Goal: Transaction & Acquisition: Subscribe to service/newsletter

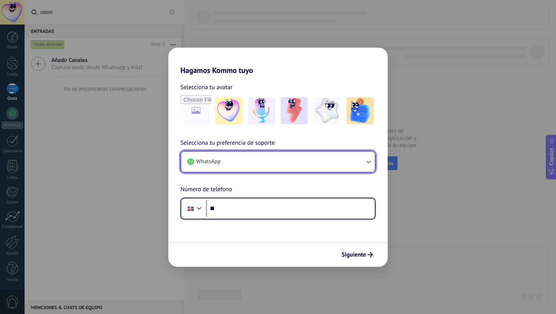
click at [253, 169] on button "WhatsApp" at bounding box center [278, 162] width 194 height 20
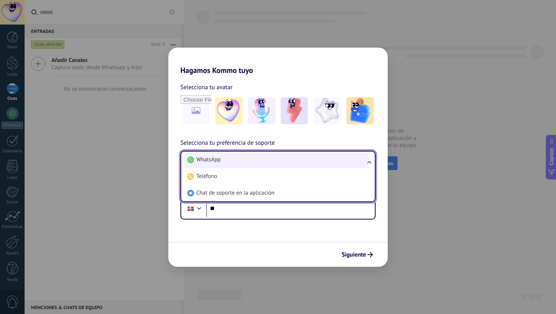
click at [261, 161] on li "WhatsApp" at bounding box center [276, 160] width 185 height 17
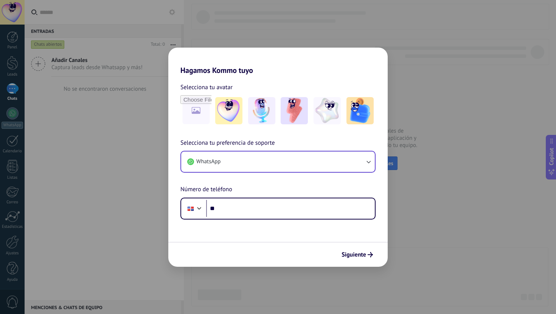
click at [251, 189] on div "Selecciona tu preferencia de soporte WhatsApp Número de teléfono Phone **" at bounding box center [277, 178] width 219 height 81
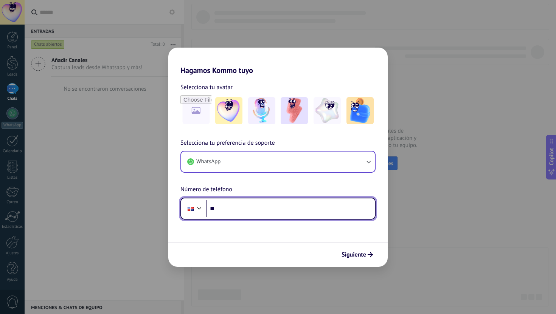
click at [258, 213] on input "**" at bounding box center [290, 208] width 169 height 17
type input "**"
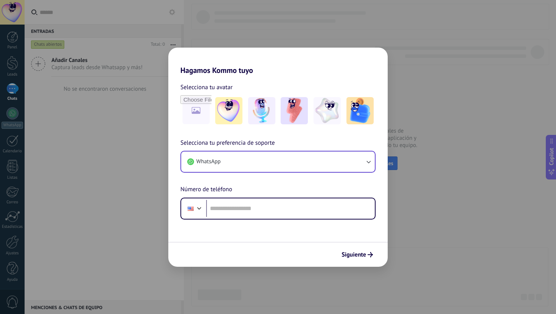
click at [253, 188] on div "Selecciona tu preferencia de soporte WhatsApp Número de teléfono Phone" at bounding box center [277, 178] width 219 height 81
click at [197, 112] on input "file" at bounding box center [196, 111] width 30 height 30
click at [362, 121] on img at bounding box center [359, 110] width 27 height 27
click at [335, 138] on div "Selecciona tu avatar Restablecer Selecciona tu preferencia de soporte WhatsApp …" at bounding box center [277, 147] width 219 height 145
click at [306, 138] on div "Selecciona tu avatar Restablecer Selecciona tu preferencia de soporte WhatsApp …" at bounding box center [277, 147] width 219 height 145
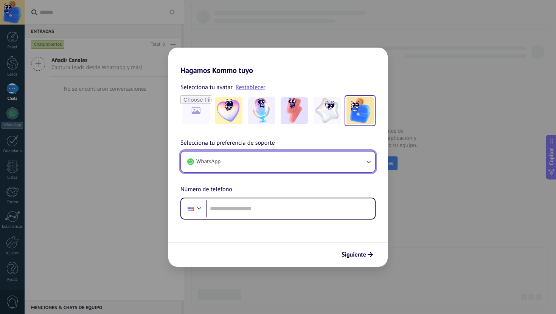
click at [306, 164] on button "WhatsApp" at bounding box center [278, 162] width 194 height 20
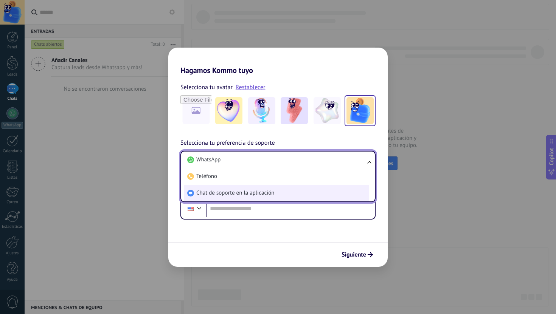
click at [265, 189] on span "Chat de soporte en la aplicación" at bounding box center [235, 193] width 78 height 8
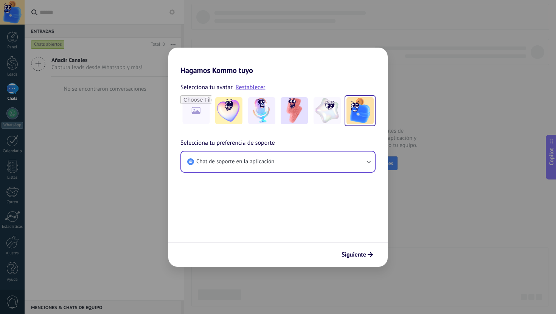
click at [307, 202] on form "Selecciona tu avatar Restablecer Selecciona tu preferencia de soporte Chat de s…" at bounding box center [277, 171] width 219 height 192
click at [359, 253] on span "Siguiente" at bounding box center [354, 254] width 25 height 5
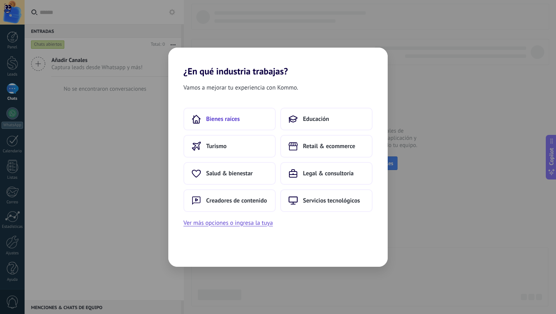
click at [229, 122] on span "Bienes raíces" at bounding box center [223, 119] width 34 height 8
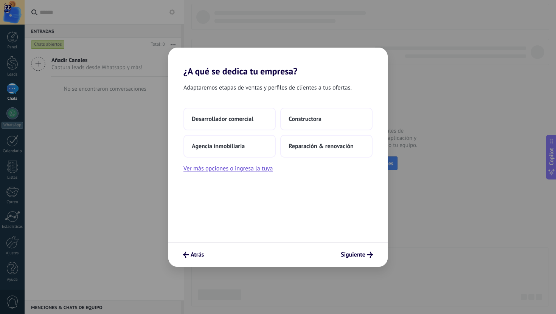
click at [275, 105] on div "Adaptaremos etapas de ventas y perfiles de clientes a tus ofertas. Desarrollado…" at bounding box center [277, 159] width 219 height 165
click at [252, 122] on span "Desarrollador comercial" at bounding box center [223, 119] width 62 height 8
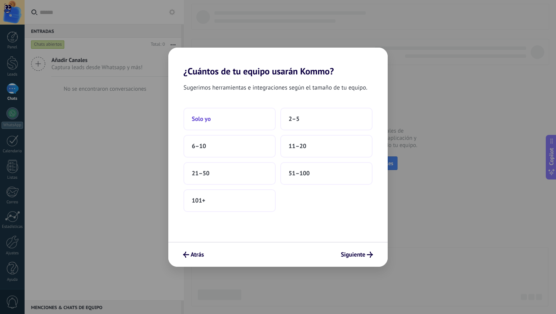
click at [235, 120] on button "Solo yo" at bounding box center [229, 119] width 92 height 23
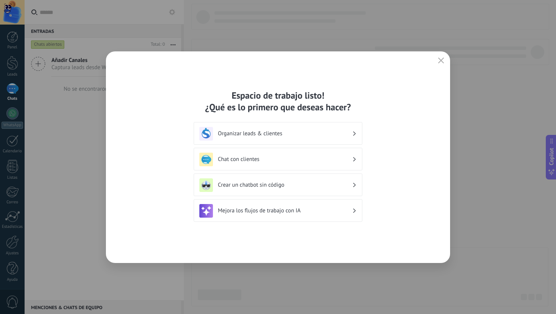
click at [268, 135] on h3 "Organizar leads & clientes" at bounding box center [285, 133] width 134 height 7
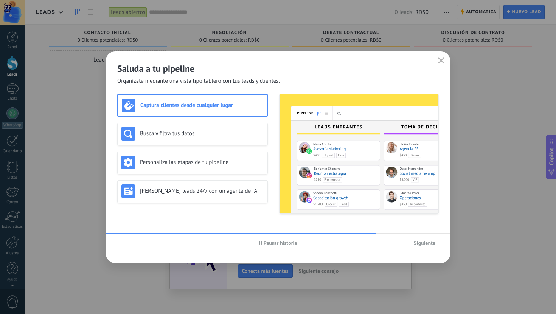
click at [290, 242] on span "Pausar historia" at bounding box center [281, 243] width 34 height 5
click at [224, 133] on h3 "Busca y filtra tus datos" at bounding box center [202, 133] width 124 height 7
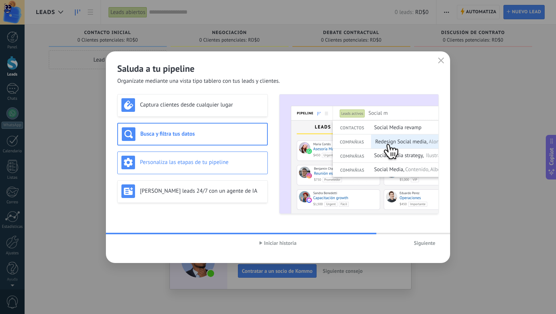
click at [222, 162] on h3 "Personaliza las etapas de tu pipeline" at bounding box center [202, 162] width 124 height 7
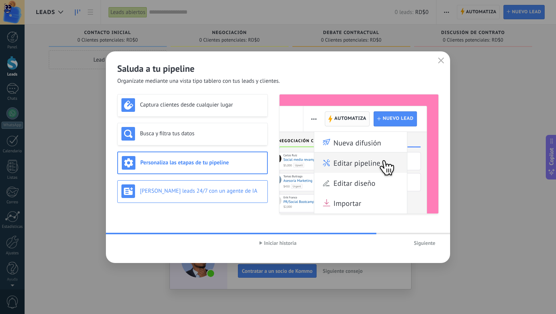
click at [220, 192] on h3 "[PERSON_NAME] leads 24/7 con un agente de IA" at bounding box center [202, 191] width 124 height 7
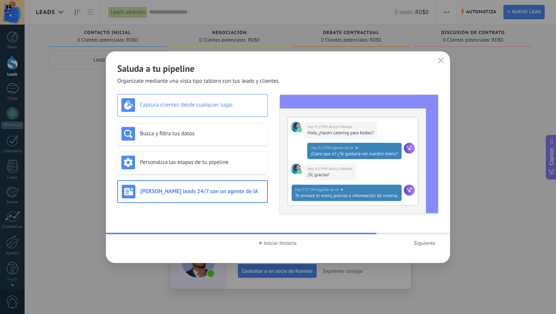
click at [228, 109] on div "Captura clientes desde cualquier lugar" at bounding box center [192, 105] width 142 height 14
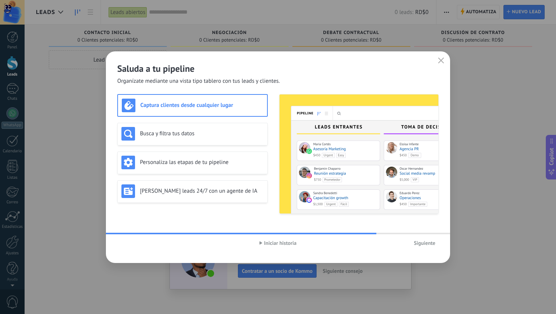
click at [424, 245] on span "Siguiente" at bounding box center [425, 243] width 22 height 5
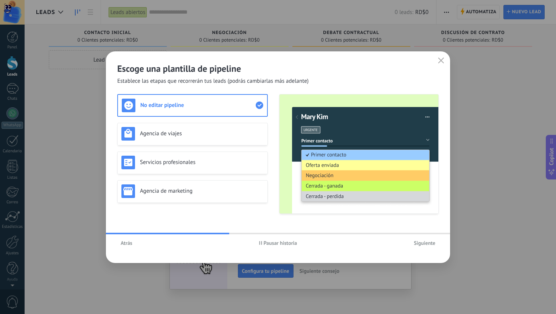
click at [275, 126] on div "No editar pipeline Agencia de viajes Servicios profesionales Agencia de marketi…" at bounding box center [277, 154] width 321 height 120
click at [221, 134] on h3 "Agencia de viajes" at bounding box center [202, 133] width 124 height 7
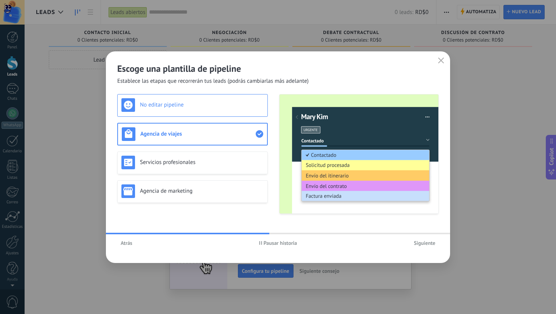
click at [232, 106] on h3 "No editar pipeline" at bounding box center [202, 104] width 124 height 7
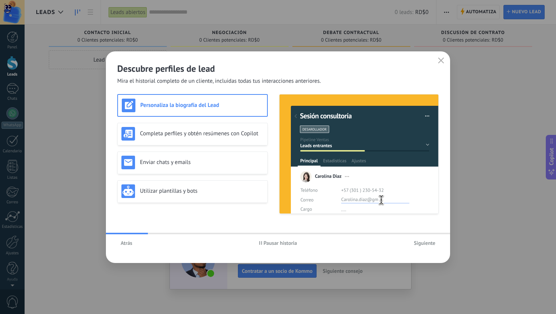
click at [304, 253] on div "Descubre perfiles de lead Mira el historial completo de un cliente, incluidas t…" at bounding box center [278, 157] width 344 height 212
click at [127, 244] on span "Atrás" at bounding box center [127, 243] width 12 height 5
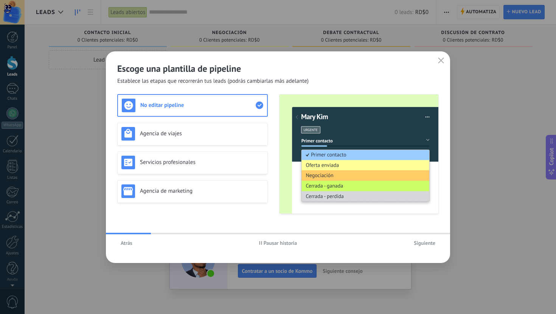
click at [422, 242] on span "Siguiente" at bounding box center [425, 243] width 22 height 5
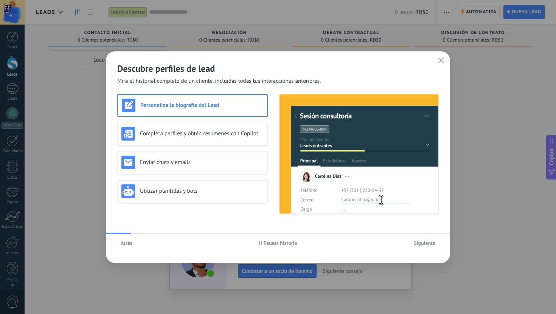
click at [272, 192] on div "Personaliza la biografía del Lead Completa perfiles y obtén resúmenes con Copil…" at bounding box center [277, 154] width 321 height 120
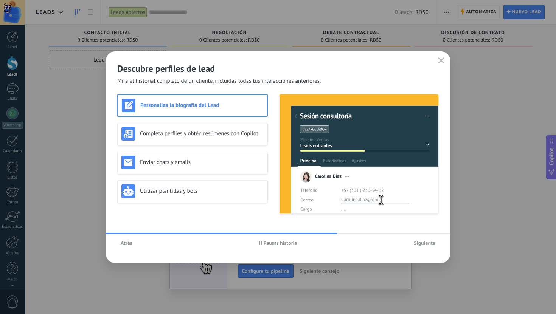
click at [126, 244] on span "Atrás" at bounding box center [127, 243] width 12 height 5
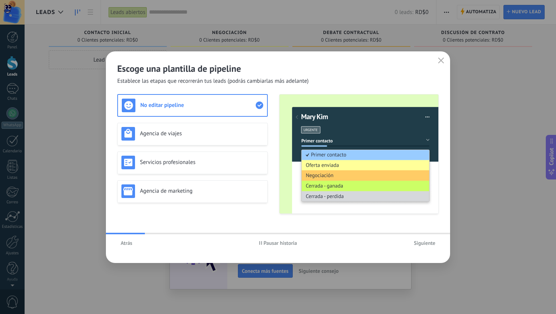
click at [419, 242] on span "Siguiente" at bounding box center [425, 243] width 22 height 5
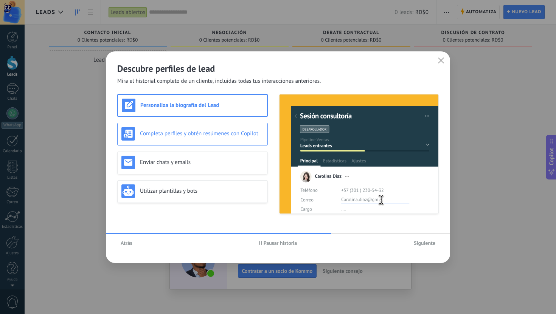
click at [192, 140] on div "Completa perfiles y obtén resúmenes con Copilot" at bounding box center [192, 134] width 142 height 14
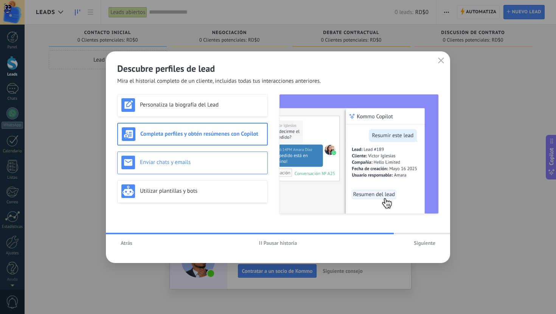
click at [195, 161] on h3 "Enviar chats y emails" at bounding box center [202, 162] width 124 height 7
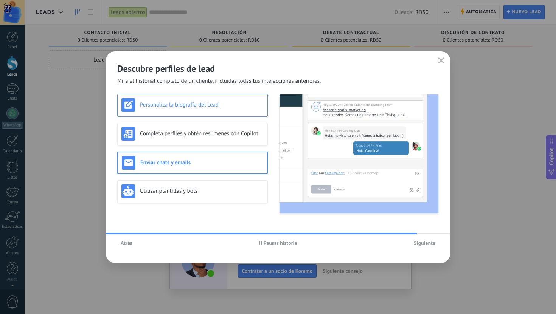
click at [216, 109] on div "Personaliza la biografía del Lead" at bounding box center [192, 105] width 142 height 14
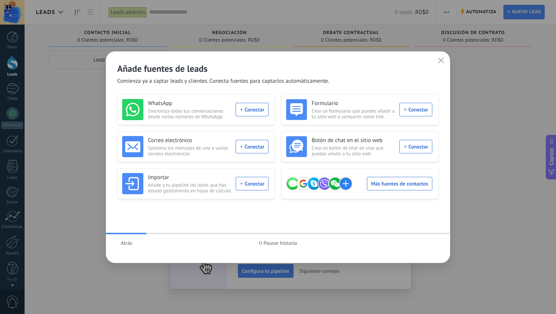
click at [129, 243] on span "Atrás" at bounding box center [127, 243] width 12 height 5
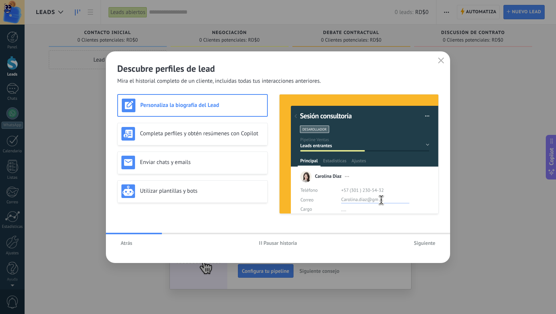
click at [421, 246] on span "Siguiente" at bounding box center [425, 243] width 22 height 5
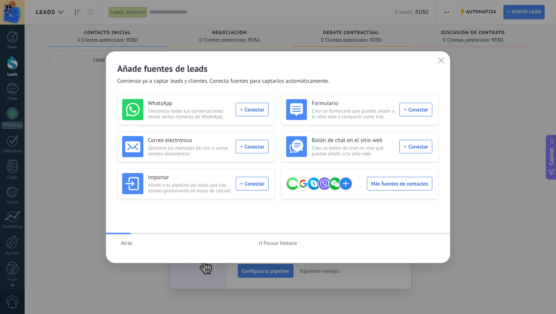
click at [284, 216] on div "WhatsApp Sincroniza todas tus conversaciones desde varios números de WhatsApp. …" at bounding box center [277, 158] width 321 height 128
click at [275, 245] on span "Pausar historia" at bounding box center [281, 243] width 34 height 5
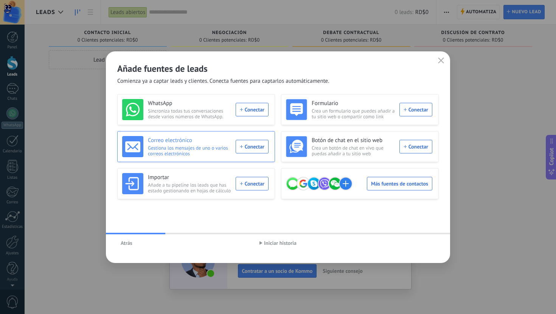
click at [249, 148] on div "Correo electrónico Gestiona los mensajes de uno o varios correos electrónicos C…" at bounding box center [195, 146] width 146 height 21
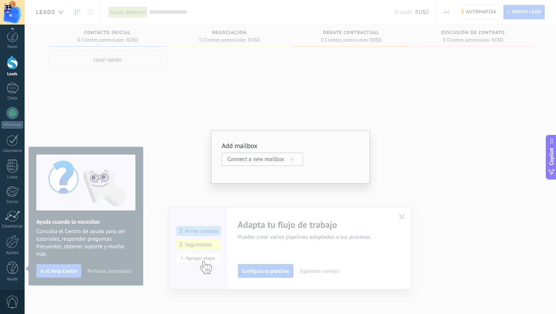
click at [250, 161] on span "Connect a new mailbox" at bounding box center [258, 159] width 63 height 7
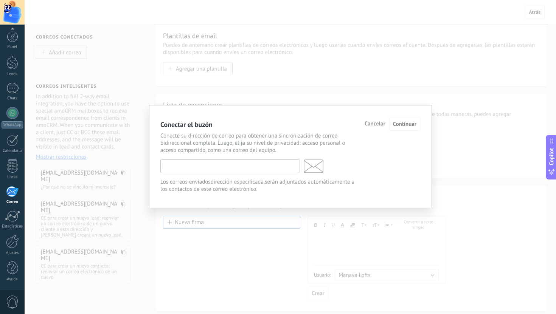
click at [232, 167] on input "text" at bounding box center [230, 167] width 140 height 14
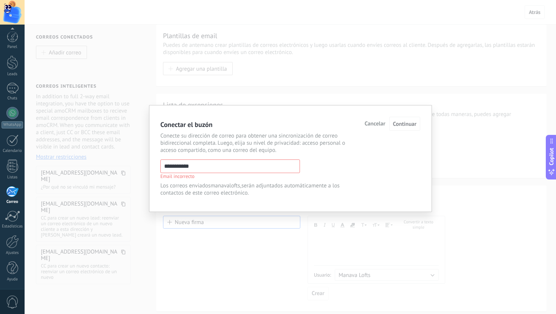
click at [218, 169] on input "**********" at bounding box center [230, 167] width 140 height 14
paste input "**********"
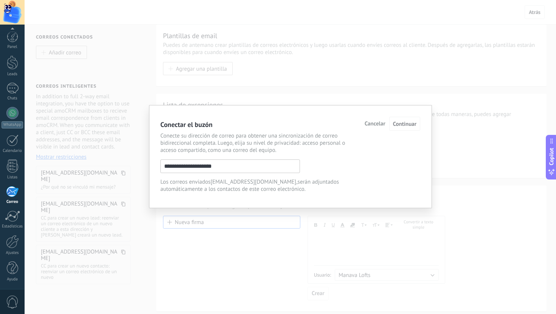
type input "**********"
click at [278, 156] on div "**********" at bounding box center [290, 162] width 260 height 61
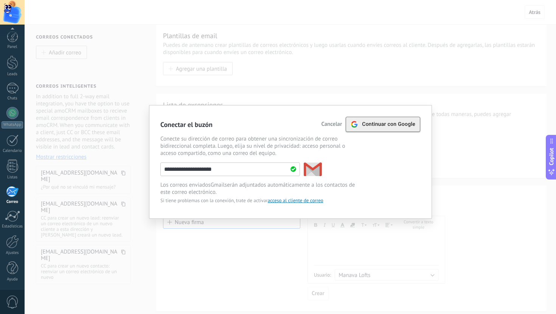
click at [368, 127] on span "Continuar con Google" at bounding box center [388, 124] width 53 height 6
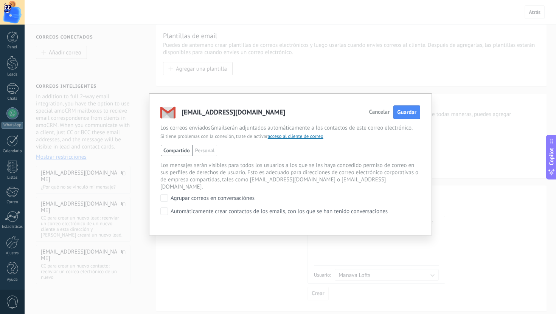
click at [352, 155] on div "Compartido Personal Manava Lofts Compartido con el administrador" at bounding box center [290, 150] width 259 height 11
click at [200, 153] on span "Personal" at bounding box center [205, 150] width 25 height 11
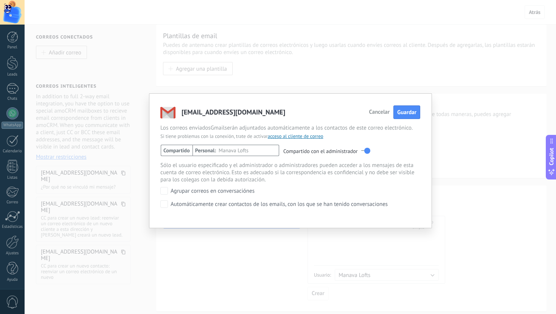
click at [178, 151] on span "Compartido" at bounding box center [177, 150] width 32 height 11
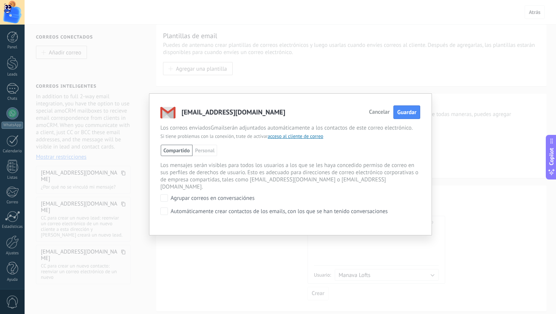
click at [220, 175] on div "Los mensajes serán visibles para todos los usuarios a los que se les haya conce…" at bounding box center [290, 176] width 260 height 29
click at [405, 117] on button "Guardar" at bounding box center [406, 113] width 27 height 14
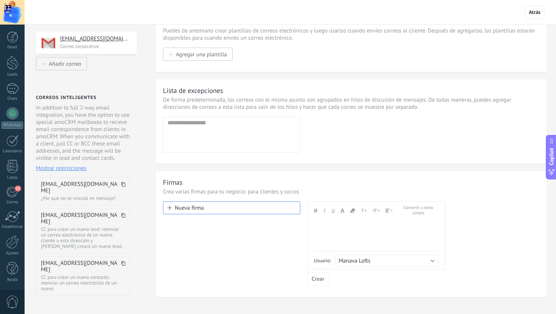
scroll to position [18, 0]
